Goal: Navigation & Orientation: Find specific page/section

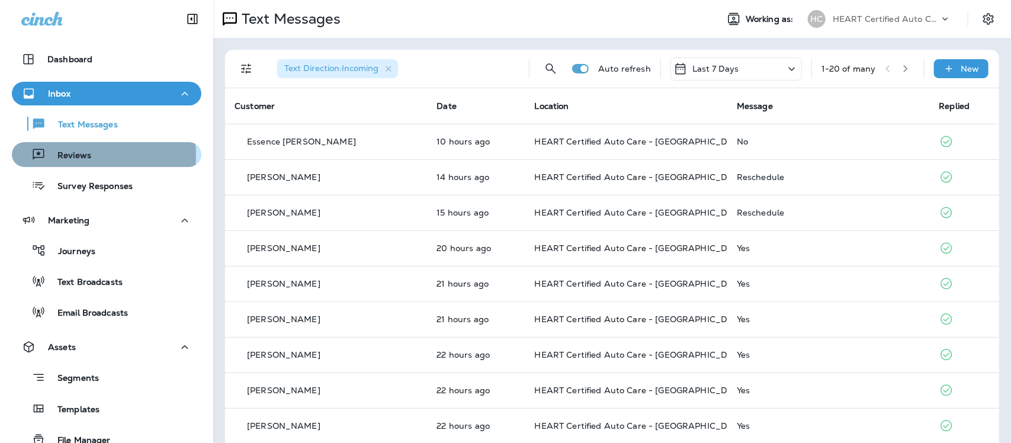
click at [83, 156] on p "Reviews" at bounding box center [69, 155] width 46 height 11
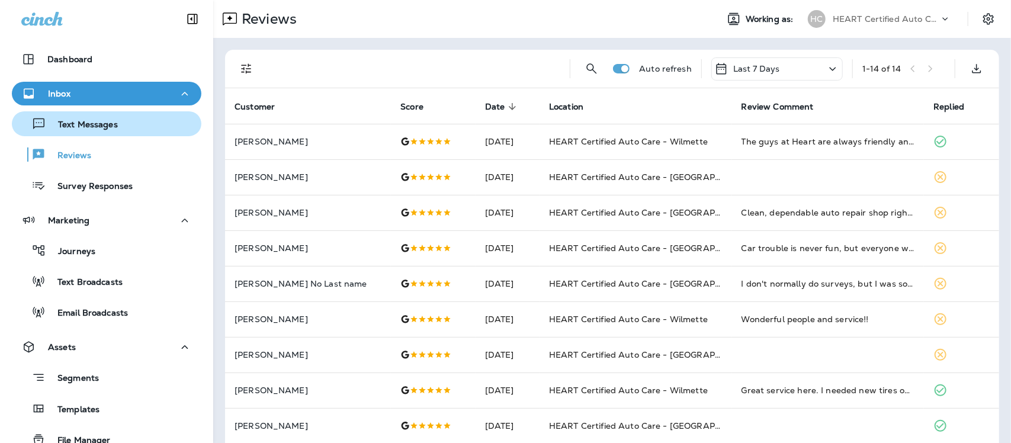
click at [76, 125] on p "Text Messages" at bounding box center [82, 125] width 72 height 11
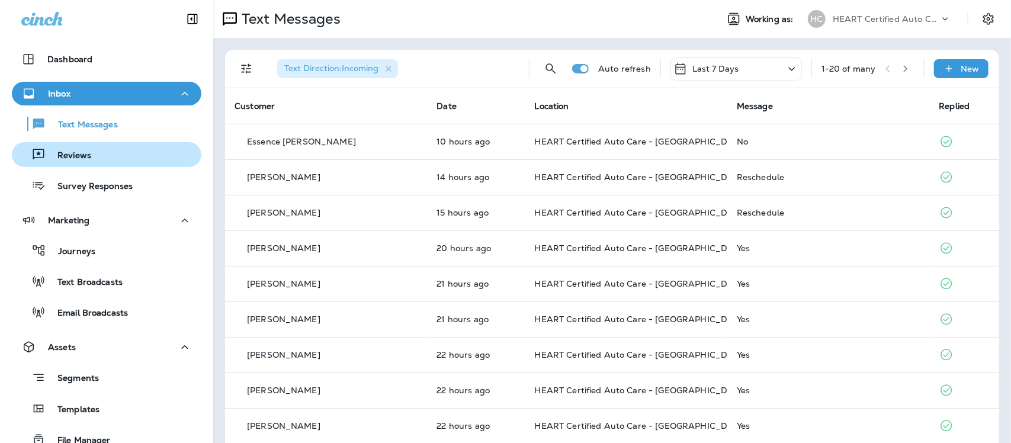
click at [84, 155] on p "Reviews" at bounding box center [69, 155] width 46 height 11
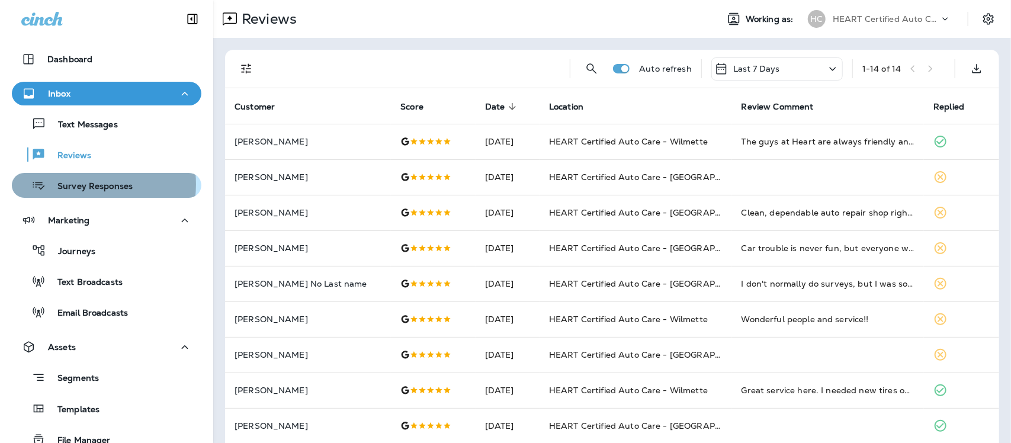
click at [84, 184] on p "Survey Responses" at bounding box center [89, 186] width 87 height 11
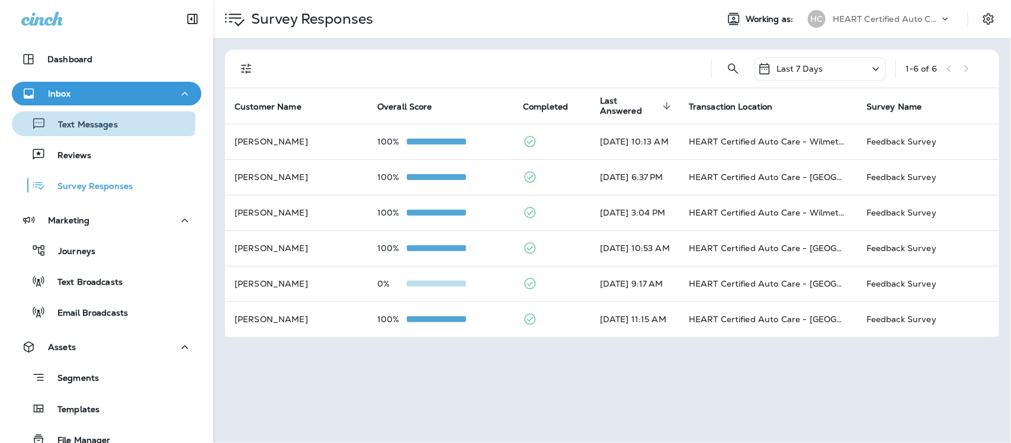
drag, startPoint x: 66, startPoint y: 121, endPoint x: 72, endPoint y: 78, distance: 44.2
click at [69, 104] on div "Inbox Text Messages Reviews Survey Responses" at bounding box center [106, 143] width 213 height 122
